Goal: Task Accomplishment & Management: Manage account settings

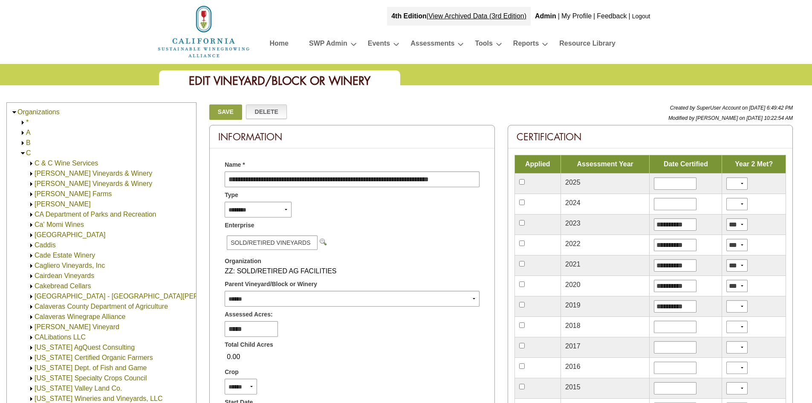
click at [262, 108] on link "Delete" at bounding box center [266, 111] width 41 height 14
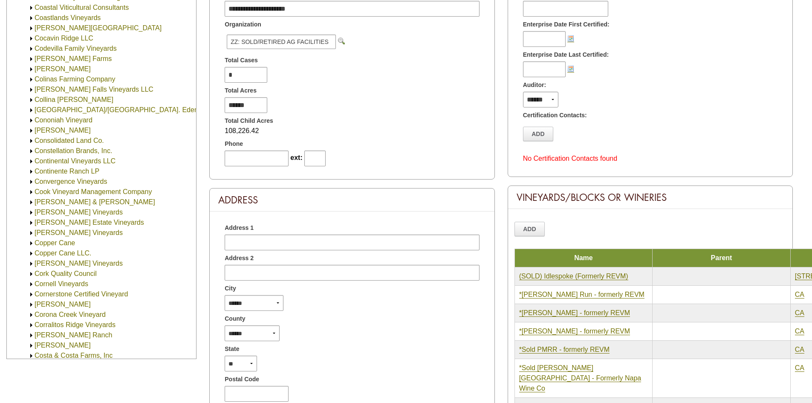
scroll to position [85, 0]
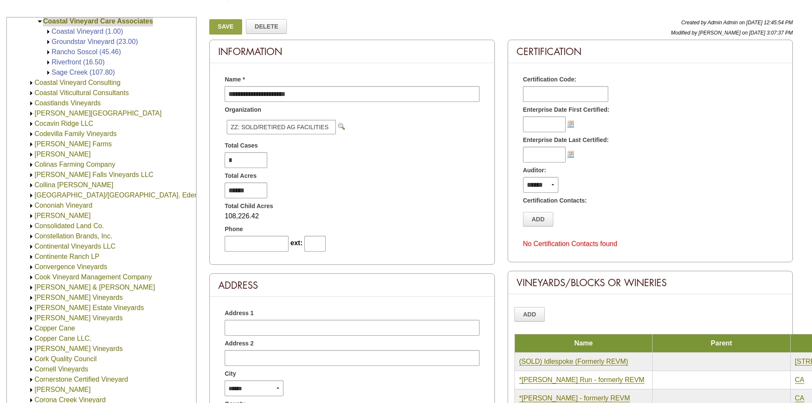
click at [424, 225] on div "Phone" at bounding box center [351, 227] width 267 height 13
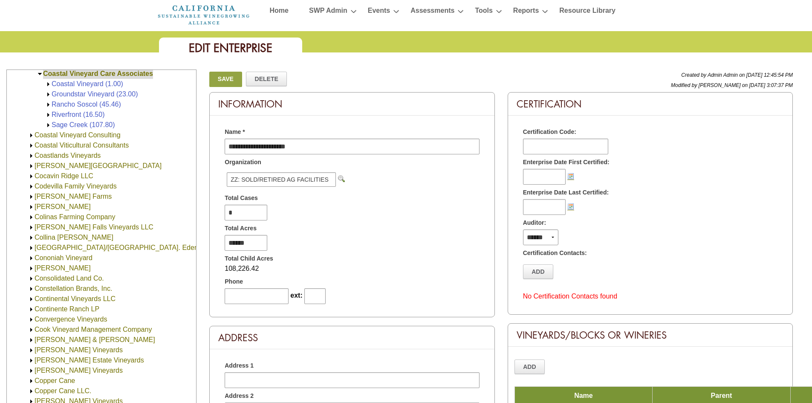
scroll to position [0, 0]
